Goal: Information Seeking & Learning: Compare options

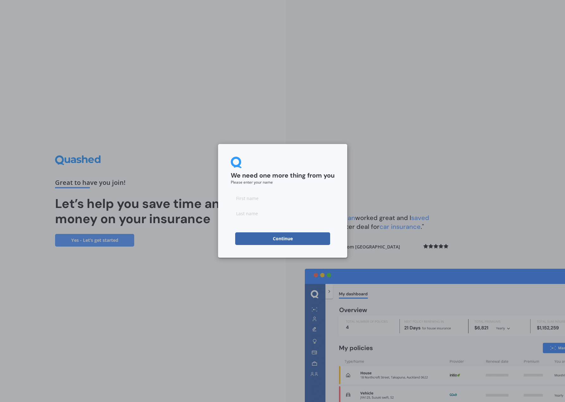
click at [293, 242] on button "Continue" at bounding box center [282, 238] width 95 height 13
click at [256, 197] on input at bounding box center [283, 198] width 104 height 13
type input "[PERSON_NAME]"
drag, startPoint x: 256, startPoint y: 254, endPoint x: 247, endPoint y: 245, distance: 13.0
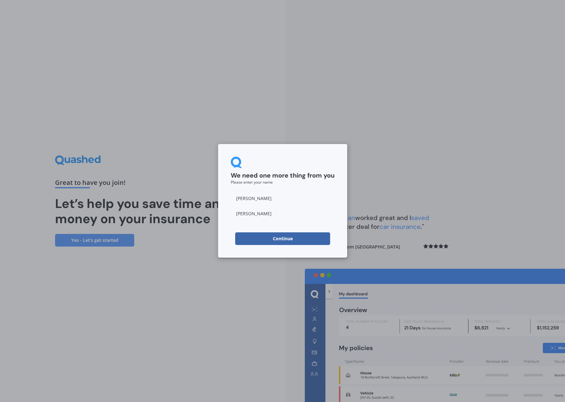
click at [251, 248] on div "We need one more thing from you Please enter your name [PERSON_NAME] Continue" at bounding box center [282, 201] width 129 height 114
click at [245, 240] on button "Continue" at bounding box center [282, 238] width 95 height 13
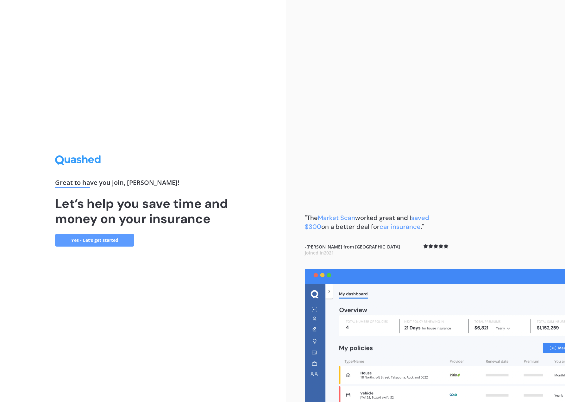
click at [77, 234] on link "Yes - Let’s get started" at bounding box center [94, 240] width 79 height 13
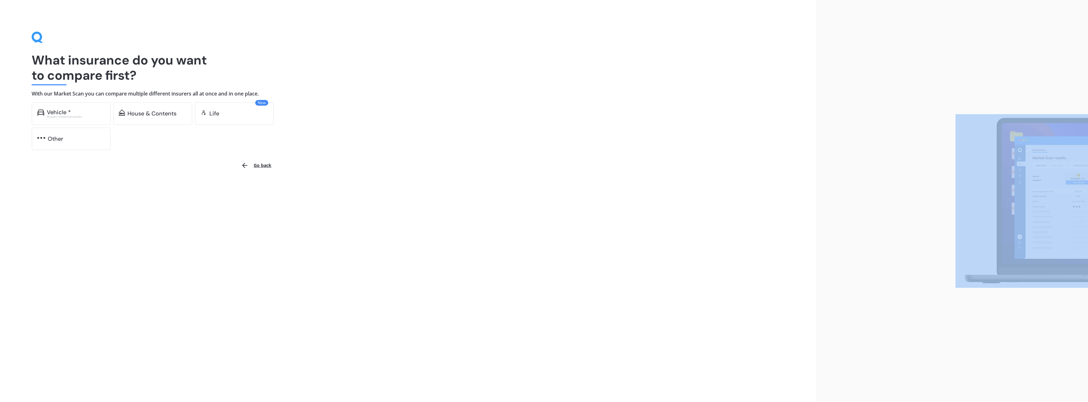
drag, startPoint x: 729, startPoint y: 206, endPoint x: 727, endPoint y: 145, distance: 60.5
click at [564, 214] on div "What insurance do you want to compare first? With our Market Scan you can compa…" at bounding box center [544, 201] width 1088 height 402
click at [564, 188] on img at bounding box center [1022, 201] width 133 height 174
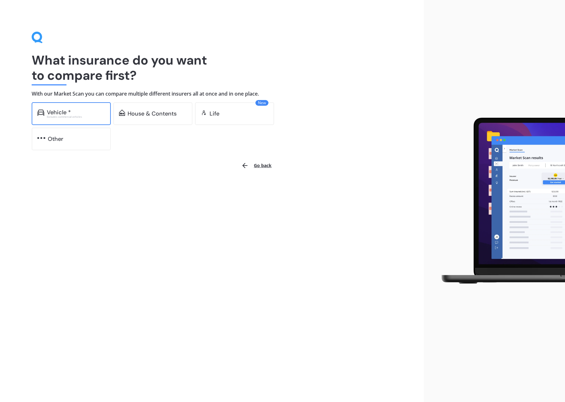
click at [56, 118] on div "Excludes commercial vehicles" at bounding box center [76, 116] width 58 height 3
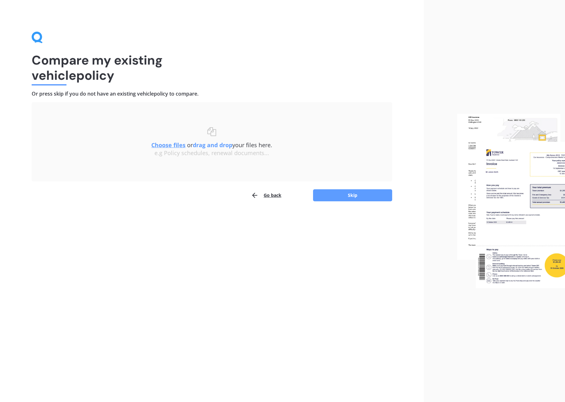
click at [138, 132] on div "Choose files or drag and drop your files here. Choose files or photos e.g Polic…" at bounding box center [211, 141] width 335 height 29
click at [206, 139] on div "Choose files or drag and drop your files here. Choose files or photos e.g Polic…" at bounding box center [211, 141] width 335 height 29
click at [146, 145] on div "Choose files or drag and drop your files here. Choose files or photos e.g Polic…" at bounding box center [211, 141] width 335 height 29
drag, startPoint x: 108, startPoint y: 136, endPoint x: 289, endPoint y: 158, distance: 182.0
click at [289, 158] on div "Choose files or drag and drop your files here. Choose files or photos e.g Polic…" at bounding box center [211, 142] width 335 height 54
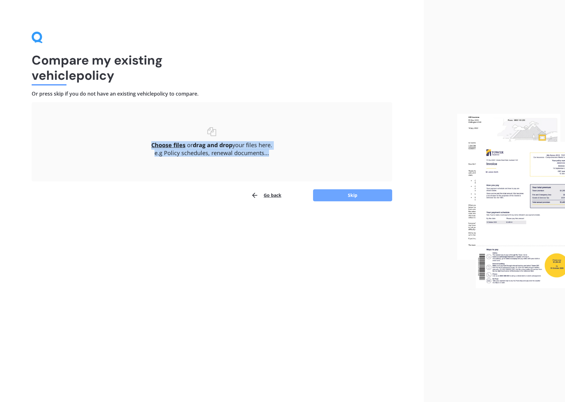
click at [355, 193] on button "Skip" at bounding box center [352, 195] width 79 height 12
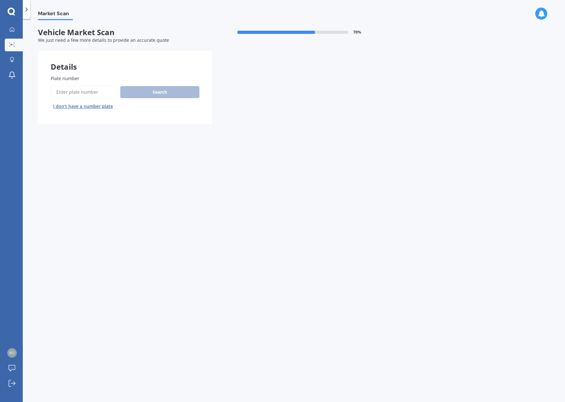
click at [84, 90] on input "Plate number" at bounding box center [84, 91] width 67 height 13
type input "ppc161"
drag, startPoint x: 122, startPoint y: 94, endPoint x: 132, endPoint y: 94, distance: 10.1
click at [132, 94] on button "Search" at bounding box center [159, 92] width 79 height 12
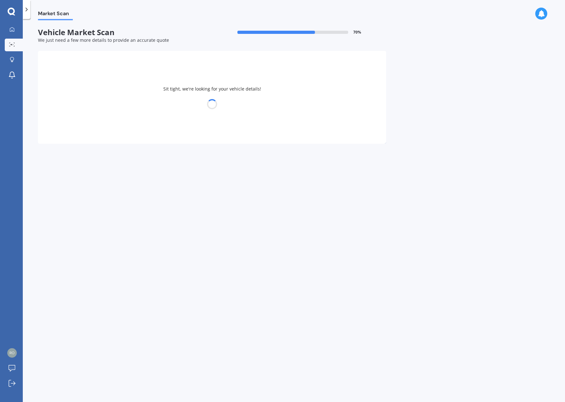
select select "TOYOTA"
select select "HILUX"
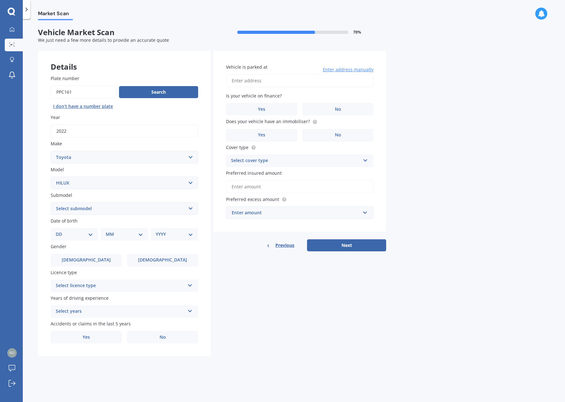
click at [61, 92] on input "Plate number" at bounding box center [84, 91] width 66 height 13
type input "pCc161"
click at [145, 93] on button "Search" at bounding box center [158, 92] width 79 height 12
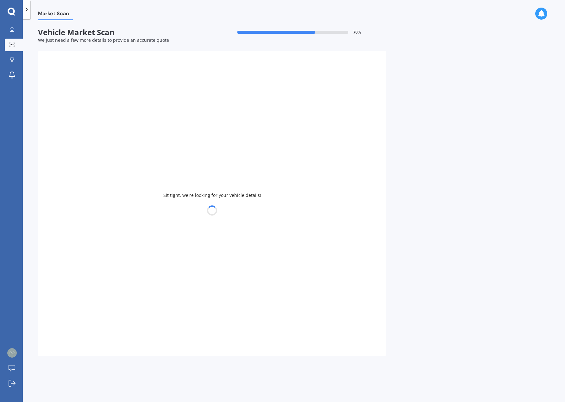
type input "2016"
select select "COROLLA"
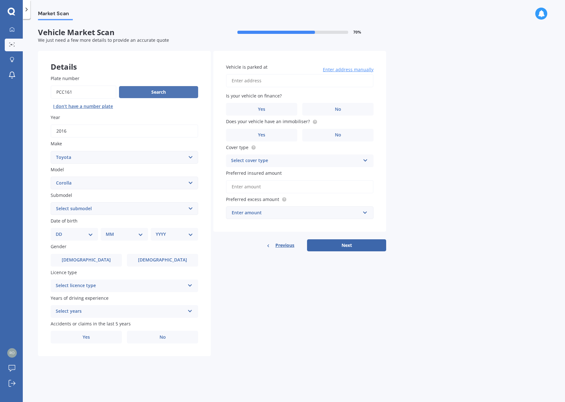
click at [155, 93] on button "Search" at bounding box center [158, 92] width 79 height 12
drag, startPoint x: 107, startPoint y: 201, endPoint x: 106, endPoint y: 205, distance: 4.6
click at [107, 202] on div "Submodel Select submodel (All other) Axio Diesel [PERSON_NAME] 2WD [PERSON_NAME…" at bounding box center [124, 203] width 147 height 23
click at [105, 207] on select "Select submodel (All other) Axio Diesel [PERSON_NAME] 2WD [PERSON_NAME] 4WD FXG…" at bounding box center [124, 208] width 147 height 13
select select "[PERSON_NAME] 2WD"
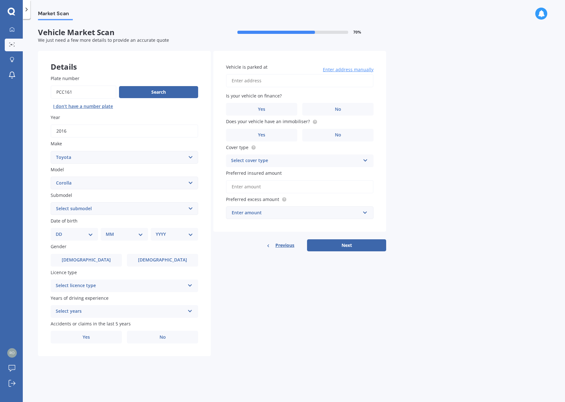
click at [51, 202] on select "Select submodel (All other) Axio Diesel [PERSON_NAME] 2WD [PERSON_NAME] 4WD FXG…" at bounding box center [124, 208] width 147 height 13
drag, startPoint x: 224, startPoint y: 275, endPoint x: 206, endPoint y: 269, distance: 19.0
click at [224, 275] on div "Details Plate number Search I don’t have a number plate Year [DATE] Make Select…" at bounding box center [212, 203] width 348 height 305
click at [82, 235] on select "DD 01 02 03 04 05 06 07 08 09 10 11 12 13 14 15 16 17 18 19 20 21 22 23 24 25 2…" at bounding box center [74, 234] width 37 height 7
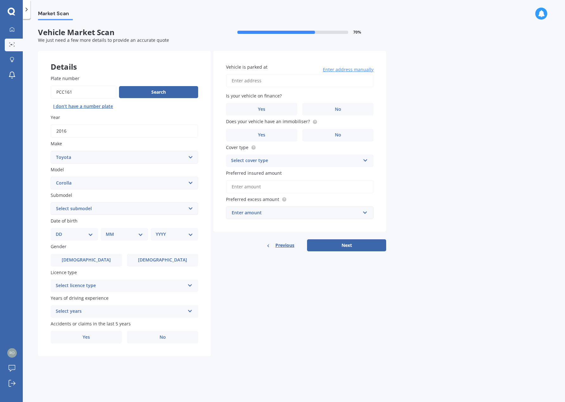
click at [83, 233] on select "DD 01 02 03 04 05 06 07 08 09 10 11 12 13 14 15 16 17 18 19 20 21 22 23 24 25 2…" at bounding box center [74, 234] width 37 height 7
select select "11"
click at [61, 231] on select "DD 01 02 03 04 05 06 07 08 09 10 11 12 13 14 15 16 17 18 19 20 21 22 23 24 25 2…" at bounding box center [74, 234] width 37 height 7
click at [121, 236] on select "MM 01 02 03 04 05 06 07 08 09 10 11 12" at bounding box center [125, 234] width 35 height 7
select select "11"
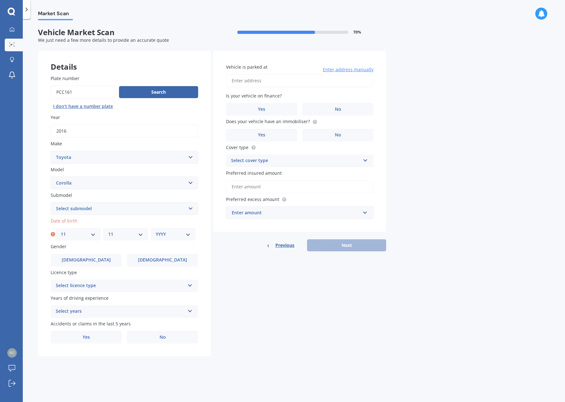
click at [108, 231] on select "MM 01 02 03 04 05 06 07 08 09 10 11 12" at bounding box center [125, 234] width 35 height 7
click at [172, 235] on select "YYYY 2025 2024 2023 2022 2021 2020 2019 2018 2017 2016 2015 2014 2013 2012 2011…" at bounding box center [173, 234] width 35 height 7
select select "1985"
click at [156, 231] on select "YYYY 2025 2024 2023 2022 2021 2020 2019 2018 2017 2016 2015 2014 2013 2012 2011…" at bounding box center [173, 234] width 35 height 7
click at [102, 260] on label "[DEMOGRAPHIC_DATA]" at bounding box center [86, 260] width 71 height 13
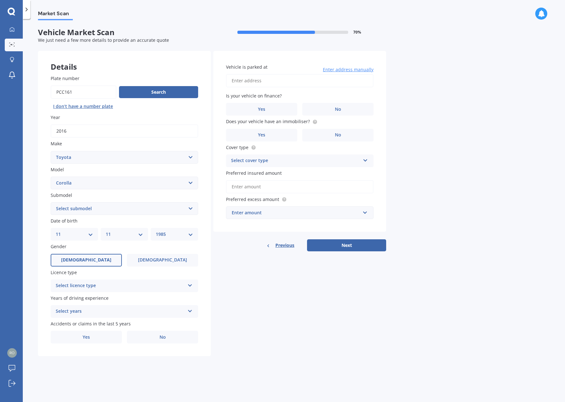
click at [0, 0] on input "[DEMOGRAPHIC_DATA]" at bounding box center [0, 0] width 0 height 0
click at [109, 285] on div "Select licence type" at bounding box center [120, 286] width 129 height 8
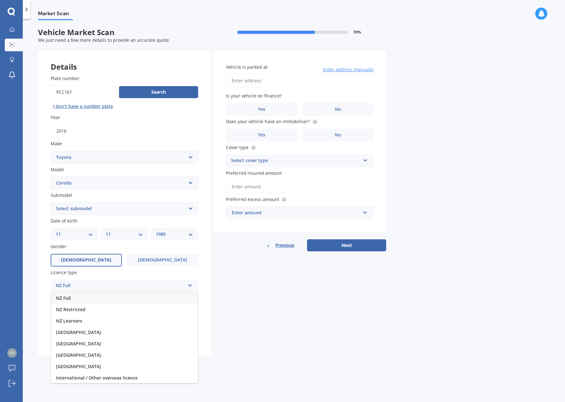
click at [110, 299] on div "NZ Full" at bounding box center [124, 297] width 147 height 11
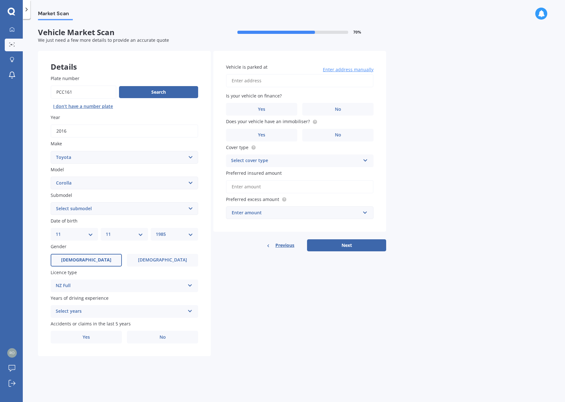
click at [107, 314] on div "Select years" at bounding box center [120, 311] width 129 height 8
click at [100, 321] on div "5 or more years" at bounding box center [124, 323] width 147 height 11
click at [90, 337] on label "Yes" at bounding box center [86, 337] width 71 height 13
click at [0, 0] on input "Yes" at bounding box center [0, 0] width 0 height 0
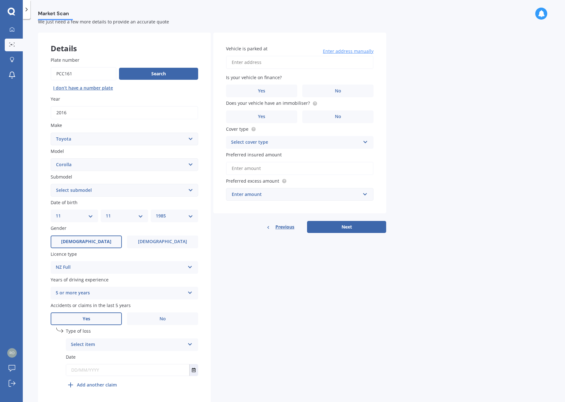
scroll to position [39, 0]
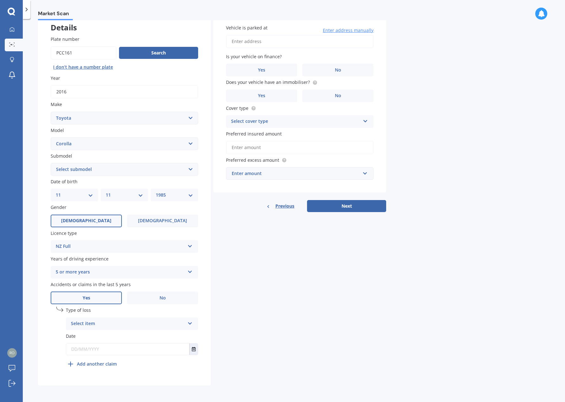
click at [135, 325] on div "Select item" at bounding box center [128, 324] width 114 height 8
click at [113, 335] on div "At fault accident" at bounding box center [132, 335] width 132 height 11
drag, startPoint x: 198, startPoint y: 345, endPoint x: 195, endPoint y: 351, distance: 6.5
click at [195, 349] on div "[DATE] [DATE] Mo Tu We Th Fr Sa Su 28 29 30 31 01 02 03 04 05 06 07 08 09 10 11…" at bounding box center [132, 349] width 132 height 12
click at [195, 351] on button "Select date" at bounding box center [193, 348] width 9 height 11
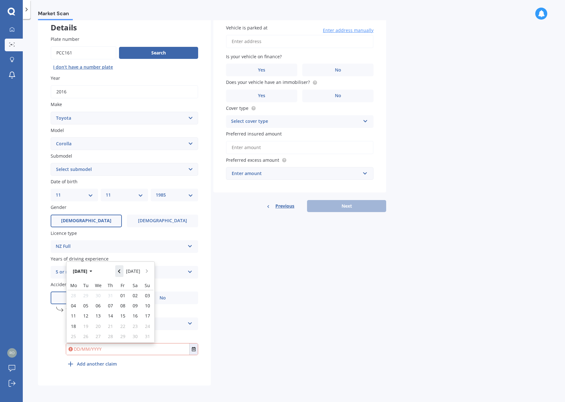
click at [121, 271] on icon "Navigate back" at bounding box center [119, 271] width 3 height 4
click at [117, 270] on div "[DATE] [DATE]" at bounding box center [110, 269] width 88 height 19
click at [117, 270] on button "Navigate back" at bounding box center [119, 268] width 8 height 11
click at [117, 270] on button "Navigate back" at bounding box center [119, 270] width 8 height 11
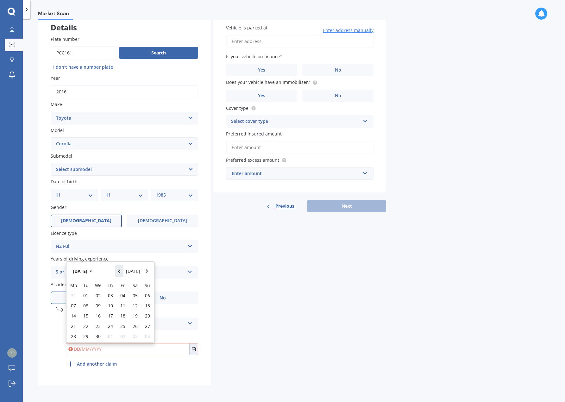
click at [117, 270] on button "Navigate back" at bounding box center [119, 270] width 8 height 11
click at [117, 270] on button "Navigate back" at bounding box center [119, 268] width 8 height 11
click at [117, 270] on button "Navigate back" at bounding box center [119, 270] width 8 height 11
click at [117, 270] on button "Navigate back" at bounding box center [119, 268] width 8 height 11
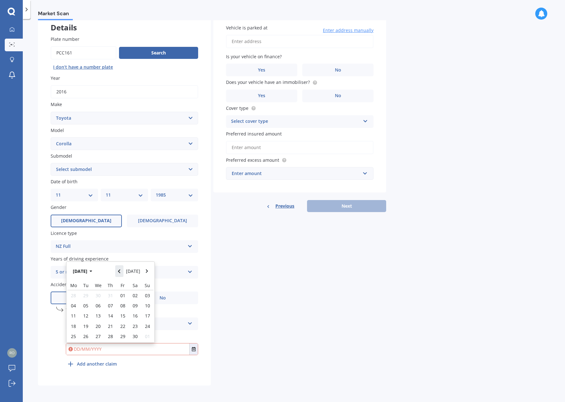
click at [117, 270] on button "Navigate back" at bounding box center [119, 270] width 8 height 11
click at [121, 273] on icon "Navigate back" at bounding box center [119, 271] width 3 height 4
click at [122, 273] on button "Navigate back" at bounding box center [119, 268] width 8 height 11
click at [89, 271] on button "[DATE]" at bounding box center [83, 270] width 27 height 11
click at [123, 270] on button "Navigate back" at bounding box center [119, 270] width 8 height 11
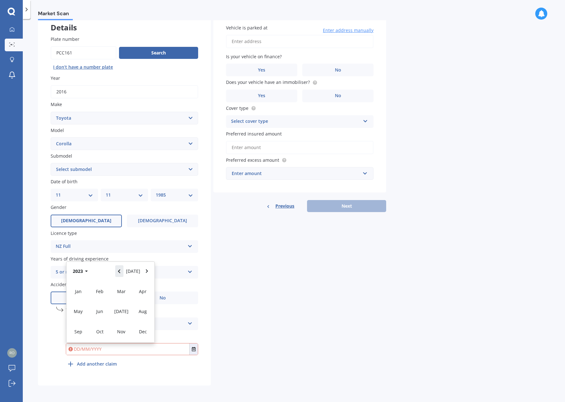
click at [123, 270] on button "Navigate back" at bounding box center [119, 270] width 8 height 11
click at [147, 328] on div "Dec" at bounding box center [143, 331] width 22 height 20
click at [79, 315] on div "12" at bounding box center [73, 316] width 12 height 10
type input "[DATE]"
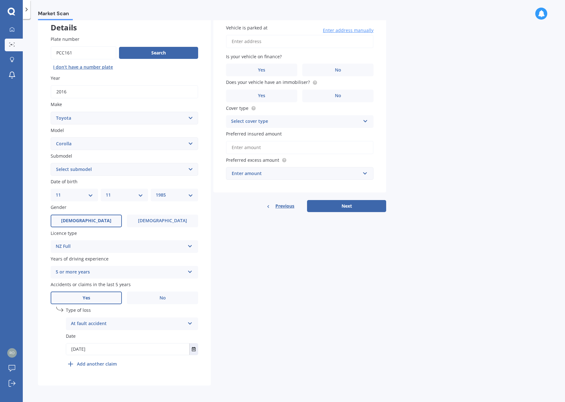
click at [83, 362] on b "Add another claim" at bounding box center [97, 363] width 40 height 7
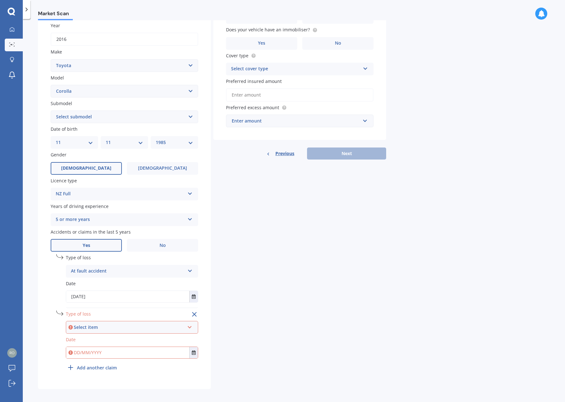
scroll to position [95, 0]
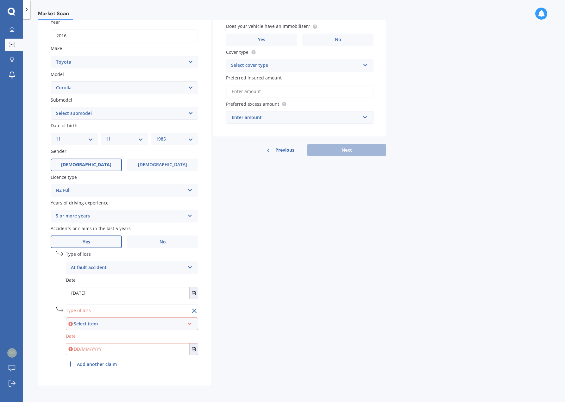
click at [128, 327] on div "Select item At fault accident Not at fault accident" at bounding box center [132, 323] width 132 height 13
click at [120, 347] on div "Not at fault accident" at bounding box center [131, 346] width 131 height 11
click at [98, 347] on input "text" at bounding box center [127, 348] width 123 height 11
type input "0"
type input "[DATE]"
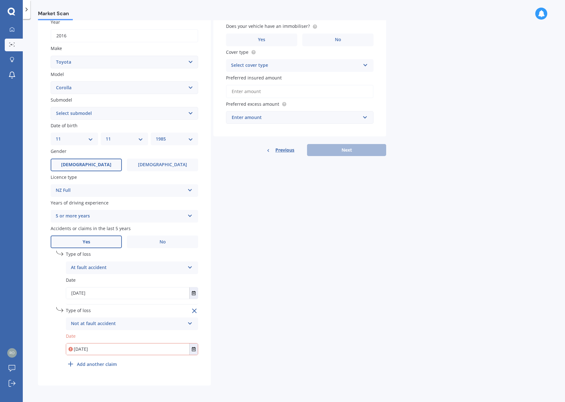
drag, startPoint x: 113, startPoint y: 347, endPoint x: 44, endPoint y: 340, distance: 68.7
click at [45, 340] on div "Plate number Search I don’t have a number plate Year [DATE] Make Select make AC…" at bounding box center [124, 176] width 173 height 418
click at [87, 349] on input "text" at bounding box center [127, 348] width 123 height 11
type input "0"
drag, startPoint x: 187, startPoint y: 311, endPoint x: 190, endPoint y: 310, distance: 3.5
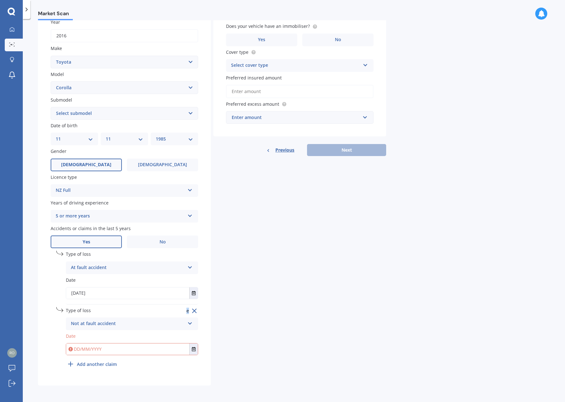
click at [189, 310] on div "Remove" at bounding box center [185, 311] width 26 height 8
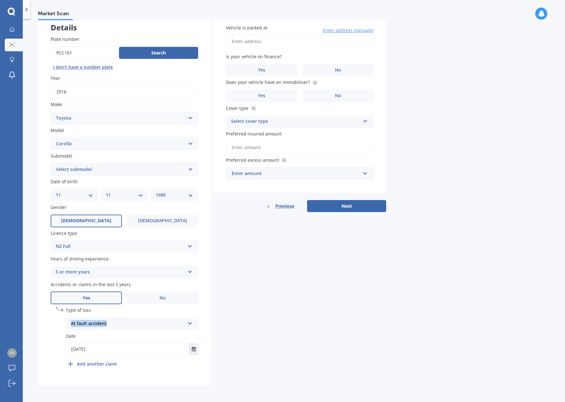
drag, startPoint x: 192, startPoint y: 310, endPoint x: 112, endPoint y: 330, distance: 82.9
click at [113, 331] on div "Type of loss At fault accident At fault accident Not at fault accident Date [DA…" at bounding box center [132, 331] width 132 height 51
type input "ppc161"
drag, startPoint x: 105, startPoint y: 257, endPoint x: 109, endPoint y: 253, distance: 5.6
click at [105, 256] on span "Years of driving experience" at bounding box center [80, 259] width 58 height 6
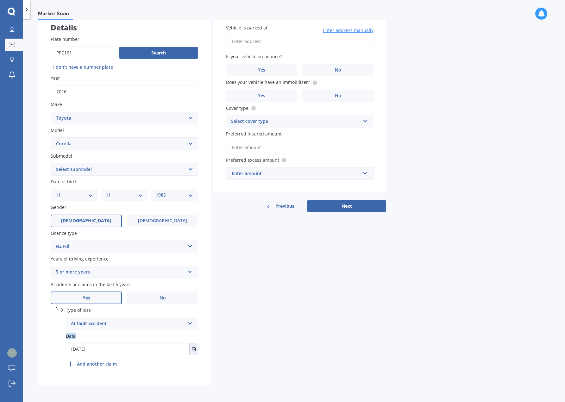
drag, startPoint x: 113, startPoint y: 325, endPoint x: 108, endPoint y: 349, distance: 24.6
click at [108, 349] on div "Type of loss At fault accident At fault accident Not at fault accident Date [DA…" at bounding box center [132, 331] width 132 height 51
click at [96, 363] on b "Add another claim" at bounding box center [97, 363] width 40 height 7
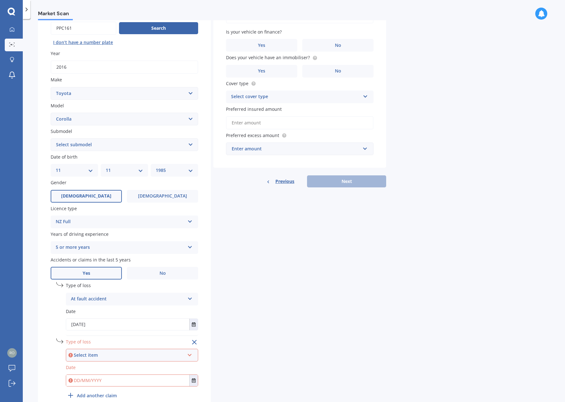
scroll to position [95, 0]
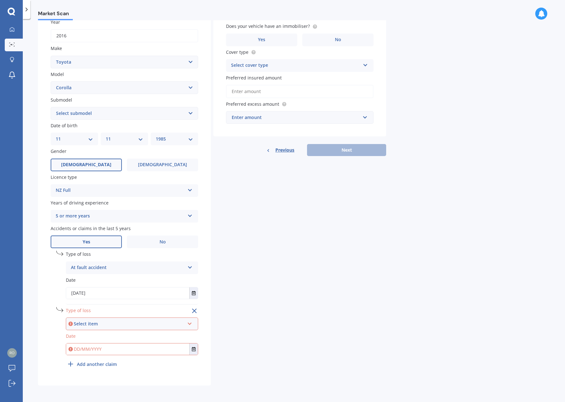
click at [113, 321] on div "Select item" at bounding box center [129, 323] width 111 height 7
drag, startPoint x: 115, startPoint y: 345, endPoint x: 123, endPoint y: 333, distance: 14.8
click at [123, 333] on div "At fault accident Not at fault accident" at bounding box center [132, 341] width 132 height 23
click at [101, 327] on div "Select item" at bounding box center [129, 323] width 111 height 7
click at [101, 334] on span "At fault accident" at bounding box center [89, 335] width 36 height 6
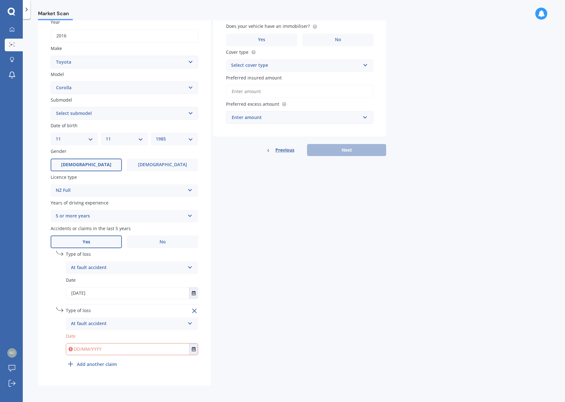
click at [107, 347] on input "text" at bounding box center [127, 348] width 123 height 11
type input "[DATE]"
click at [236, 345] on div "Details Plate number Search I don’t have a number plate Year [DATE] Make Select…" at bounding box center [212, 171] width 348 height 430
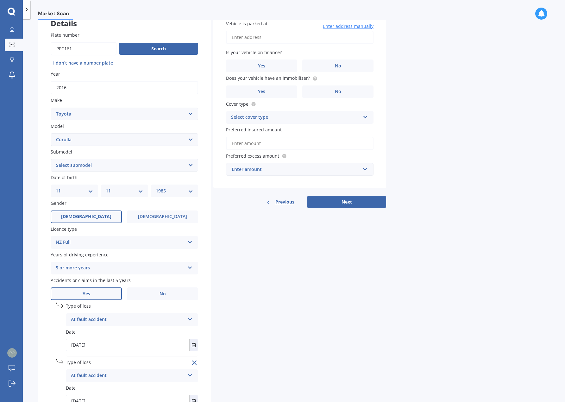
scroll to position [0, 0]
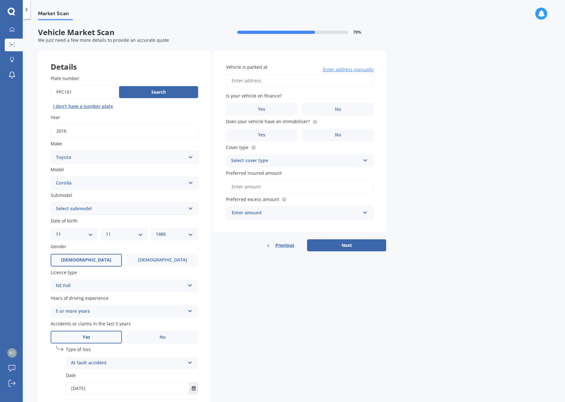
click at [262, 81] on input "Vehicle is parked at" at bounding box center [299, 80] width 147 height 13
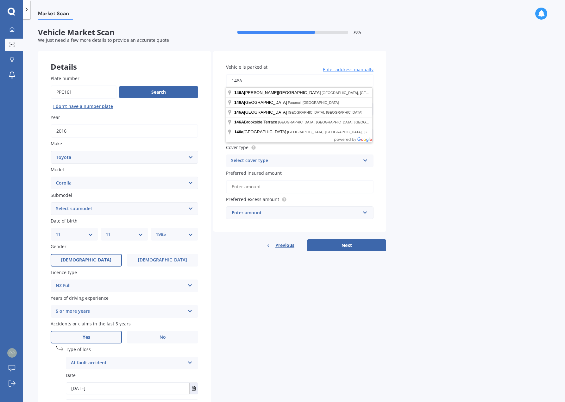
type input "[STREET_ADDRESS]"
click at [415, 143] on div "Market Scan Vehicle Market Scan 70 % We just need a few more details to provide…" at bounding box center [294, 211] width 542 height 383
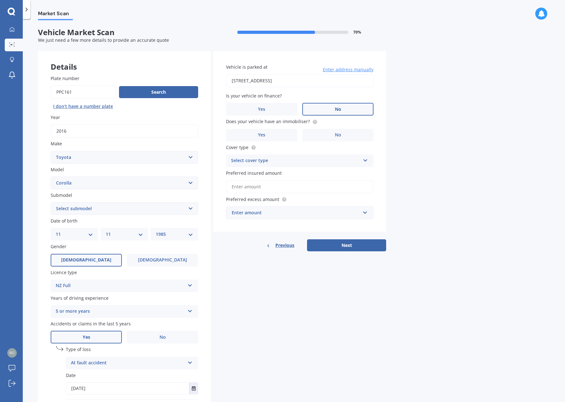
click at [337, 113] on label "No" at bounding box center [337, 109] width 71 height 13
click at [0, 0] on input "No" at bounding box center [0, 0] width 0 height 0
click at [321, 137] on label "No" at bounding box center [337, 135] width 71 height 13
click at [0, 0] on input "No" at bounding box center [0, 0] width 0 height 0
click at [304, 159] on div "Select cover type" at bounding box center [295, 161] width 129 height 8
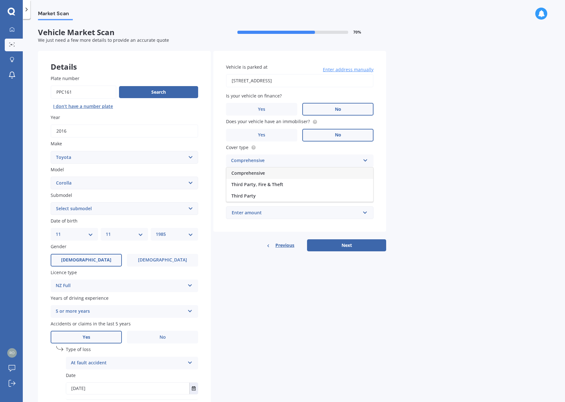
click at [290, 175] on div "Comprehensive" at bounding box center [299, 172] width 147 height 11
click at [292, 183] on input "Preferred insured amount" at bounding box center [299, 186] width 147 height 13
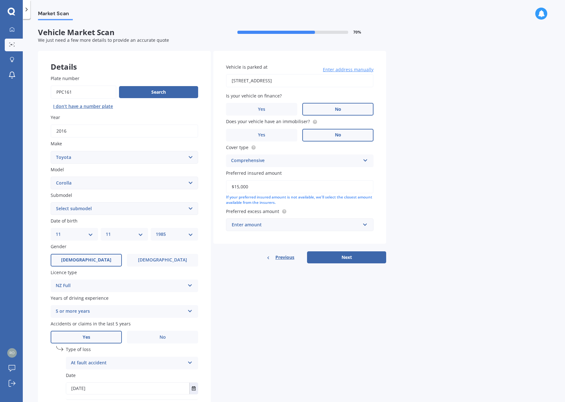
type input "$15,000"
click at [263, 229] on input "text" at bounding box center [297, 225] width 142 height 12
drag, startPoint x: 251, startPoint y: 264, endPoint x: 253, endPoint y: 273, distance: 9.0
click at [253, 273] on div "$100 $400 $500 $750 $1,000 $1,500 $2,000" at bounding box center [299, 266] width 147 height 71
click at [253, 273] on div "$750" at bounding box center [299, 272] width 147 height 12
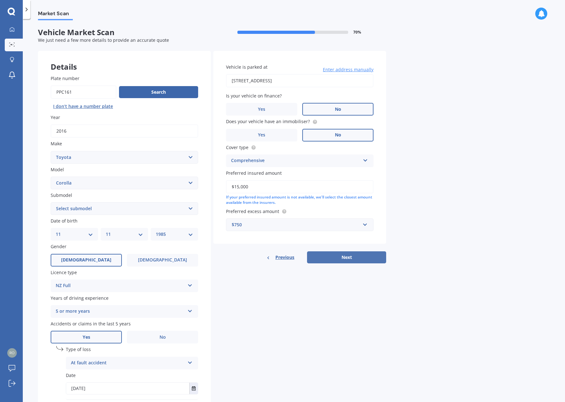
click at [343, 261] on button "Next" at bounding box center [346, 257] width 79 height 12
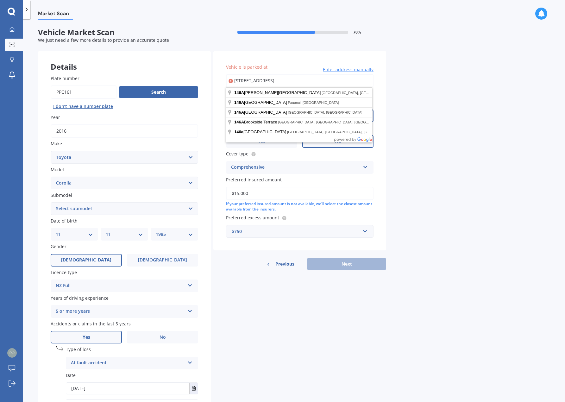
drag, startPoint x: 244, startPoint y: 82, endPoint x: 440, endPoint y: 83, distance: 196.7
click at [433, 86] on div "Market Scan Vehicle Market Scan 70 % We just need a few more details to provide…" at bounding box center [294, 211] width 542 height 383
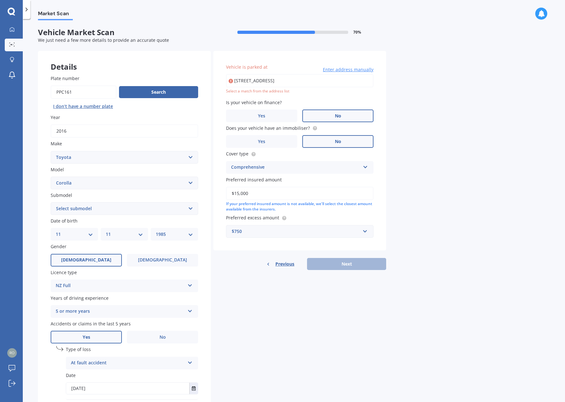
type input "[STREET_ADDRESS]"
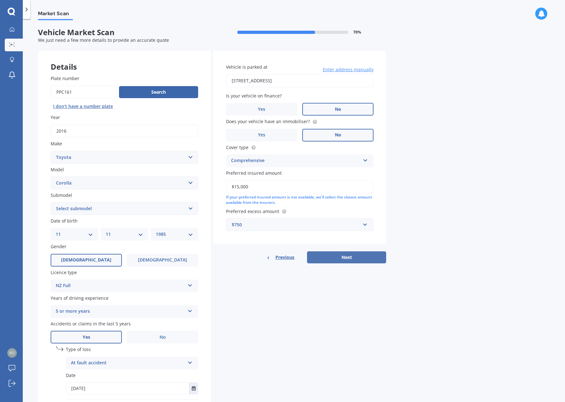
click at [338, 257] on button "Next" at bounding box center [346, 257] width 79 height 12
select select "11"
select select "1985"
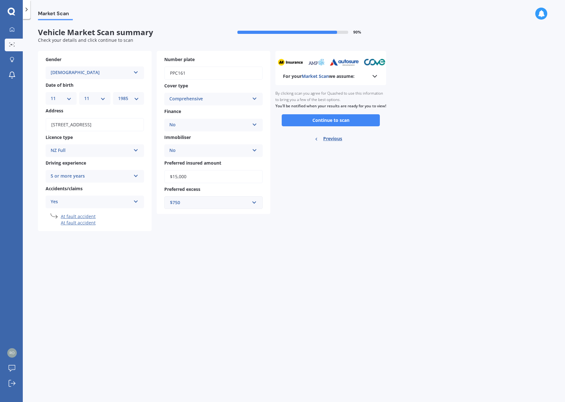
click at [288, 136] on div "Ready to go By clicking scan you agree for Quashed to use this information to b…" at bounding box center [330, 116] width 111 height 63
click at [305, 126] on button "Continue to scan" at bounding box center [331, 120] width 98 height 12
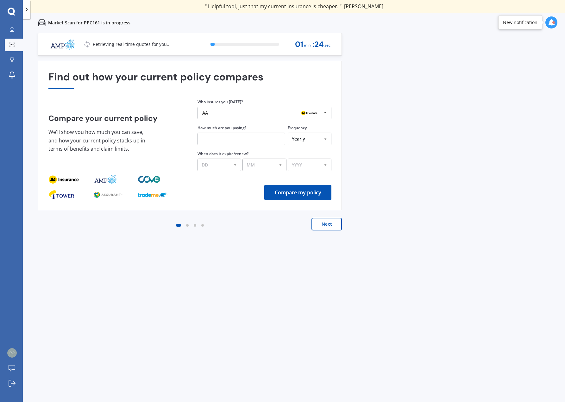
click at [226, 114] on div "AA" at bounding box center [262, 112] width 120 height 5
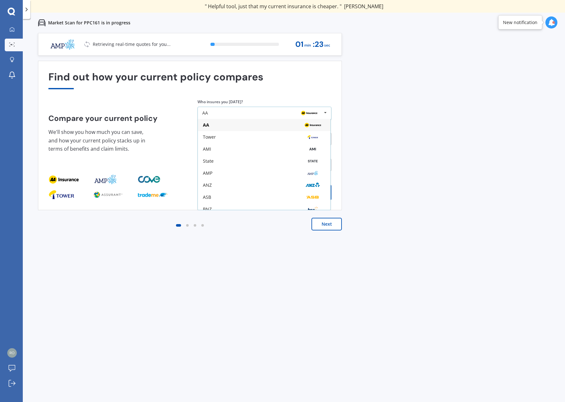
click at [226, 114] on div "AA" at bounding box center [262, 112] width 120 height 5
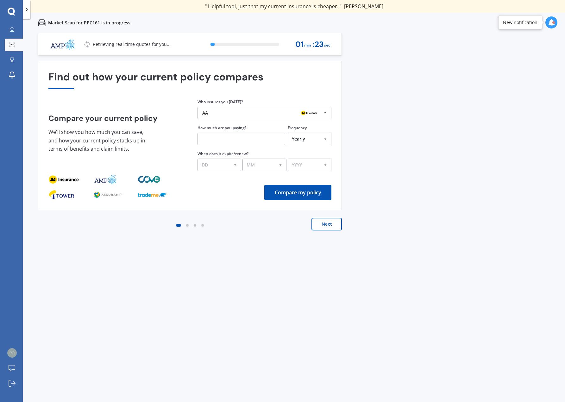
click at [226, 114] on div "AA" at bounding box center [262, 112] width 120 height 5
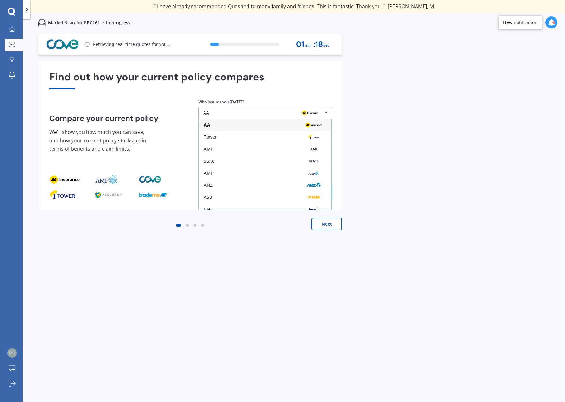
drag, startPoint x: 231, startPoint y: 183, endPoint x: 231, endPoint y: 187, distance: 3.8
click at [257, 201] on div "AA Tower AMI State AMP ANZ ASB BNZ Trade Me Insurance Westpac Other" at bounding box center [264, 164] width 133 height 91
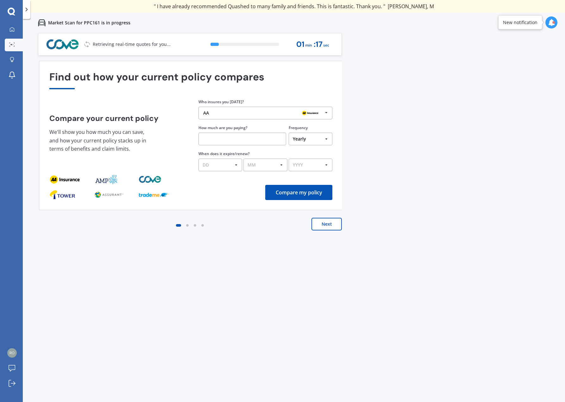
click at [240, 109] on div "AA AA Tower AMI State AMP ANZ ASB BNZ Trade Me Insurance Westpac Other" at bounding box center [265, 113] width 134 height 13
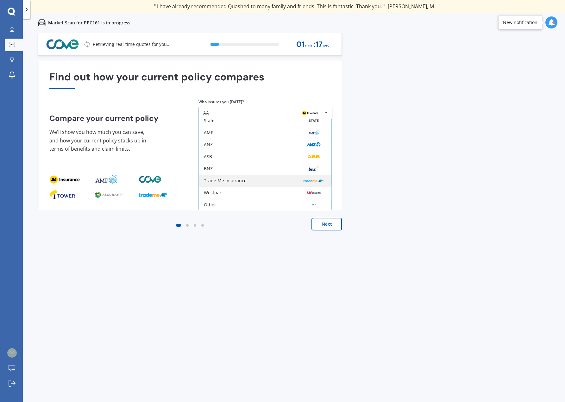
scroll to position [41, 0]
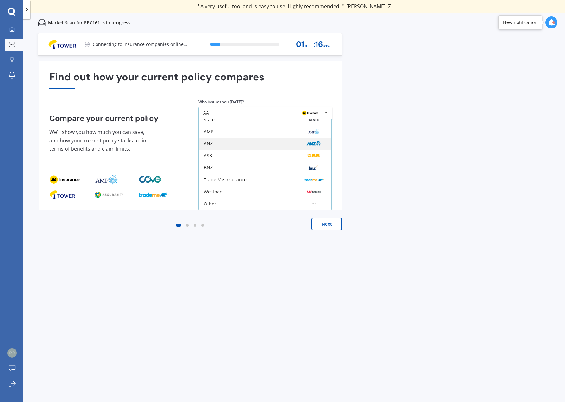
click at [242, 146] on div "ANZ" at bounding box center [265, 144] width 133 height 12
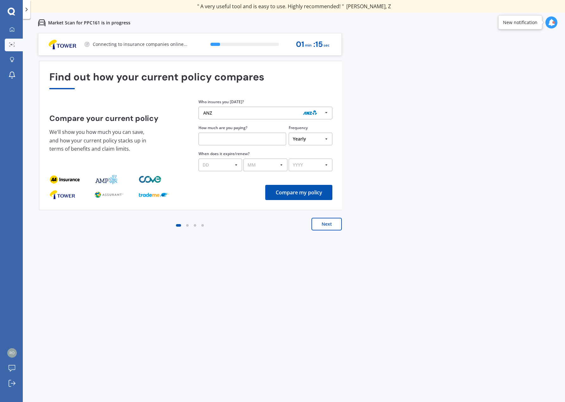
click at [238, 144] on input "text" at bounding box center [242, 139] width 88 height 13
click at [222, 134] on input "text" at bounding box center [242, 139] width 88 height 13
type input "$3,000.00"
click at [231, 164] on select "DD 01 02 03 04 05 06 07 08 09 10 11 12 13 14 15 16 17 18 19 20 21 22 23 24 25 2…" at bounding box center [219, 164] width 44 height 13
select select "08"
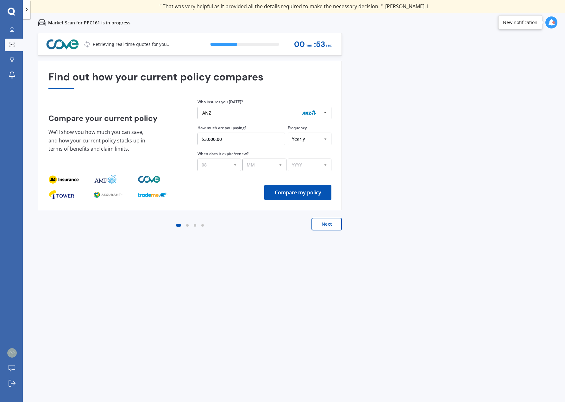
click at [197, 158] on select "DD 01 02 03 04 05 06 07 08 09 10 11 12 13 14 15 16 17 18 19 20 21 22 23 24 25 2…" at bounding box center [219, 164] width 44 height 13
click at [264, 160] on select "MM 01 02 03 04 05 06 07 08 09 10 11 12" at bounding box center [264, 164] width 44 height 13
select select "09"
click at [242, 158] on select "MM 01 02 03 04 05 06 07 08 09 10 11 12" at bounding box center [264, 164] width 44 height 13
click at [325, 163] on select "YYYY 2026 2025 2024" at bounding box center [310, 164] width 44 height 13
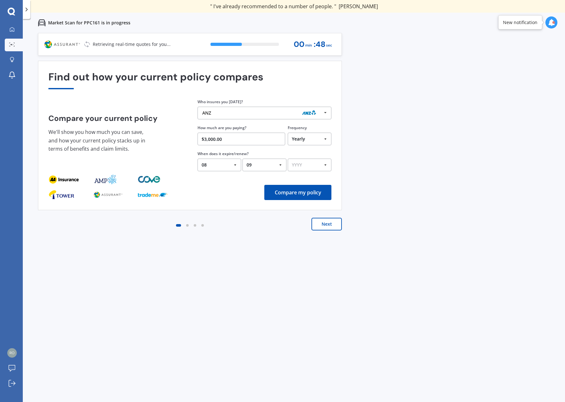
select select "2025"
click at [288, 158] on select "YYYY 2026 2025 2024" at bounding box center [310, 164] width 44 height 13
click at [274, 159] on select "MM 01 02 03 04 05 06 07 08 09 10 11 12" at bounding box center [264, 164] width 44 height 13
select select "10"
click at [242, 158] on select "MM 01 02 03 04 05 06 07 08 09 10 11 12" at bounding box center [264, 164] width 44 height 13
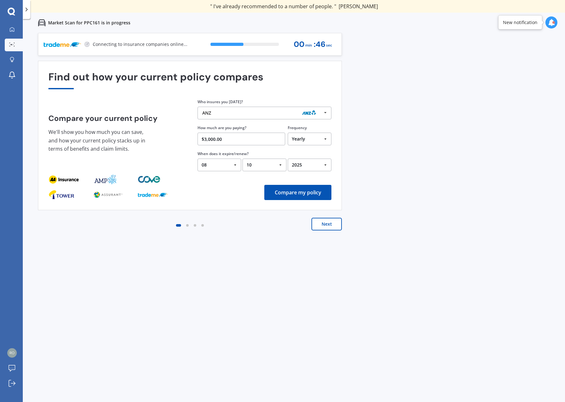
click at [316, 225] on button "Next" at bounding box center [326, 224] width 30 height 13
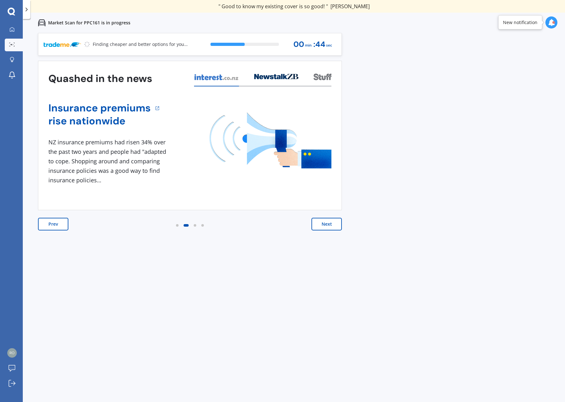
click at [61, 223] on button "Prev" at bounding box center [53, 224] width 30 height 13
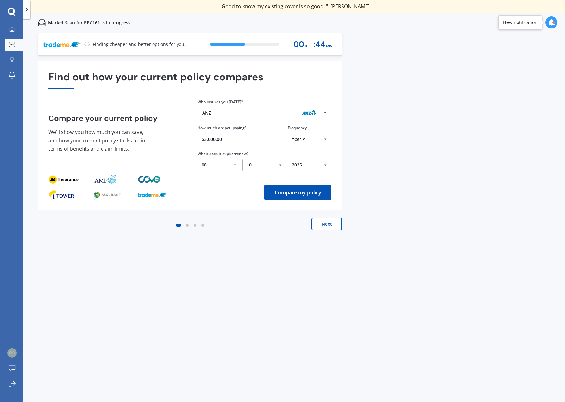
click at [277, 194] on button "Compare my policy" at bounding box center [297, 192] width 67 height 15
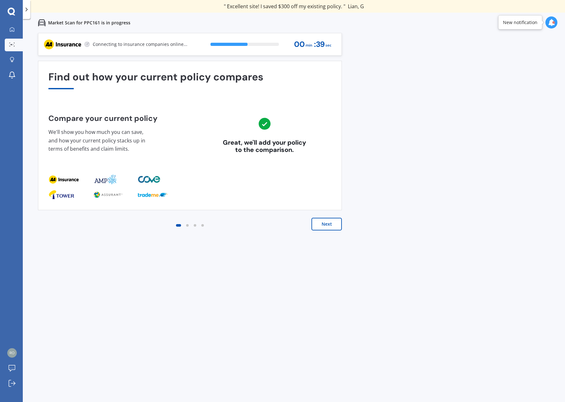
click at [326, 223] on button "Next" at bounding box center [326, 224] width 30 height 13
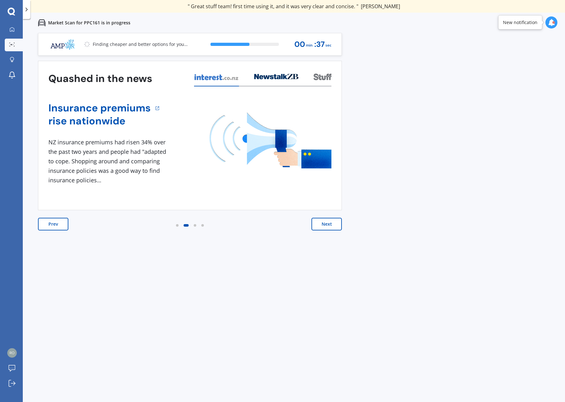
click at [326, 223] on button "Next" at bounding box center [326, 224] width 30 height 13
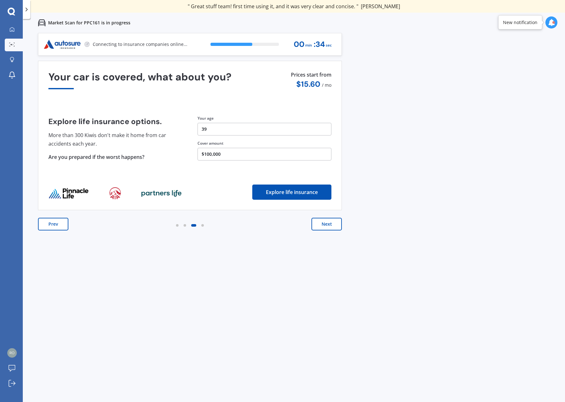
drag, startPoint x: 326, startPoint y: 223, endPoint x: 183, endPoint y: 139, distance: 166.4
click at [169, 140] on div "Find out how your current policy compares Compare your current policy We'll sho…" at bounding box center [190, 152] width 304 height 182
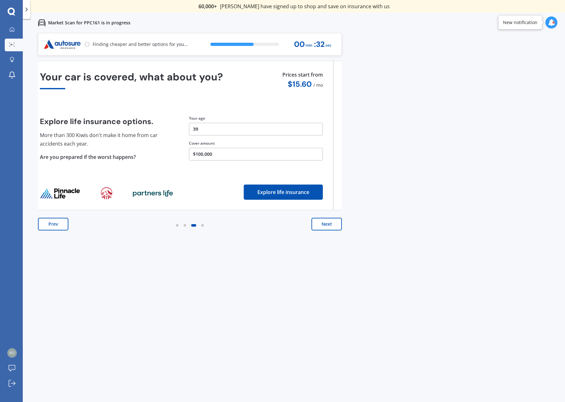
drag, startPoint x: 233, startPoint y: 150, endPoint x: 216, endPoint y: 186, distance: 39.6
click at [181, 170] on div "Your car is covered, what about you? Explore life insurance options. More than …" at bounding box center [181, 135] width 283 height 128
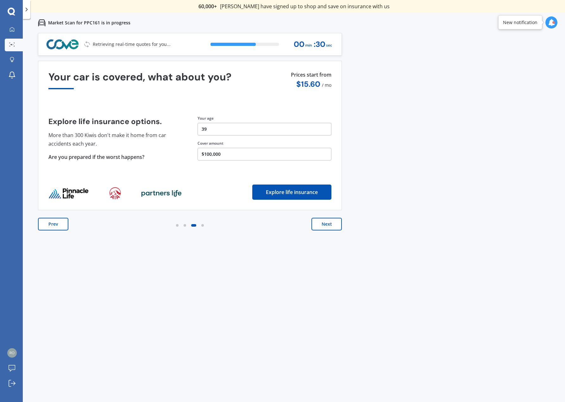
click at [323, 224] on button "Next" at bounding box center [326, 224] width 30 height 13
